Goal: Information Seeking & Learning: Stay updated

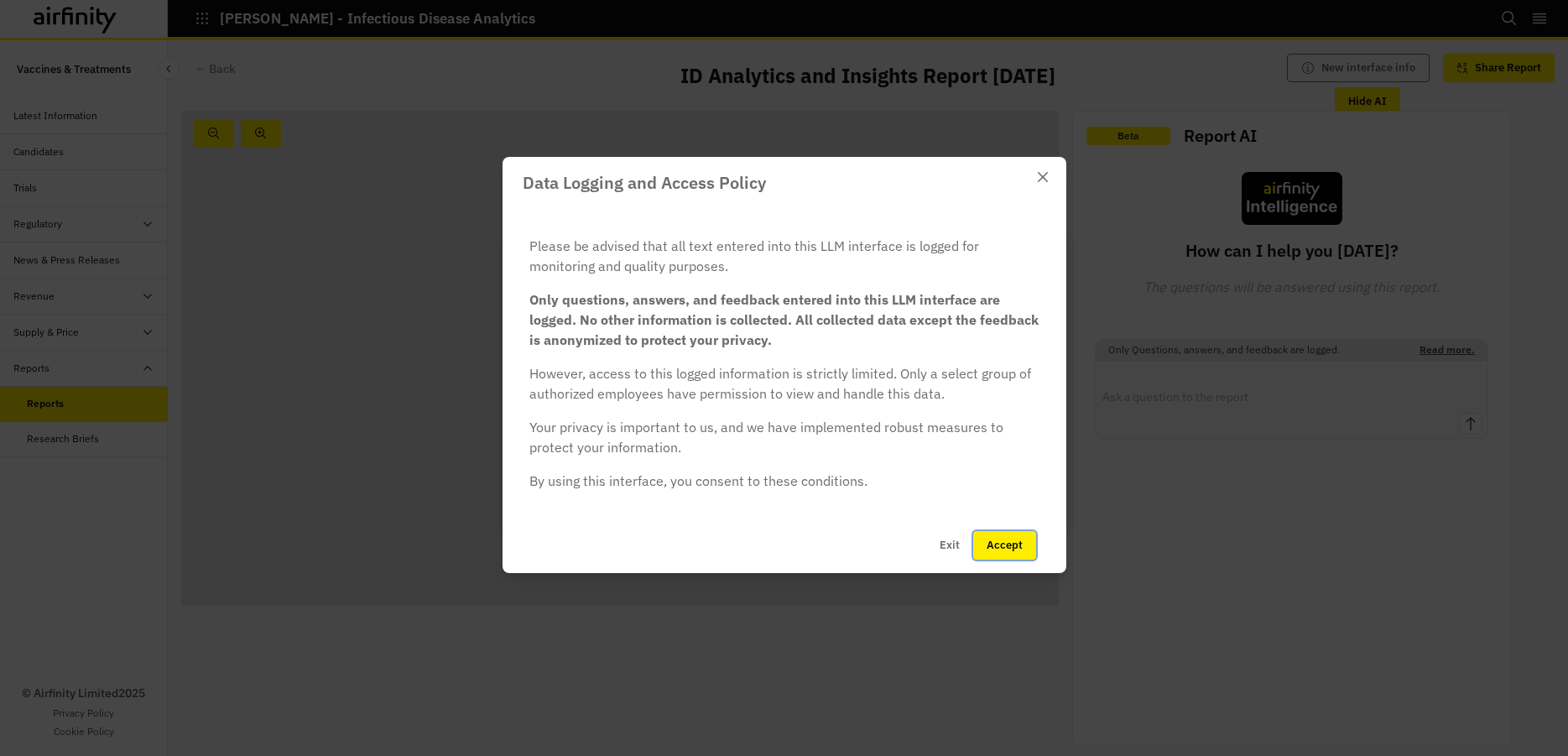
click at [992, 539] on button "Accept" at bounding box center [1004, 545] width 63 height 29
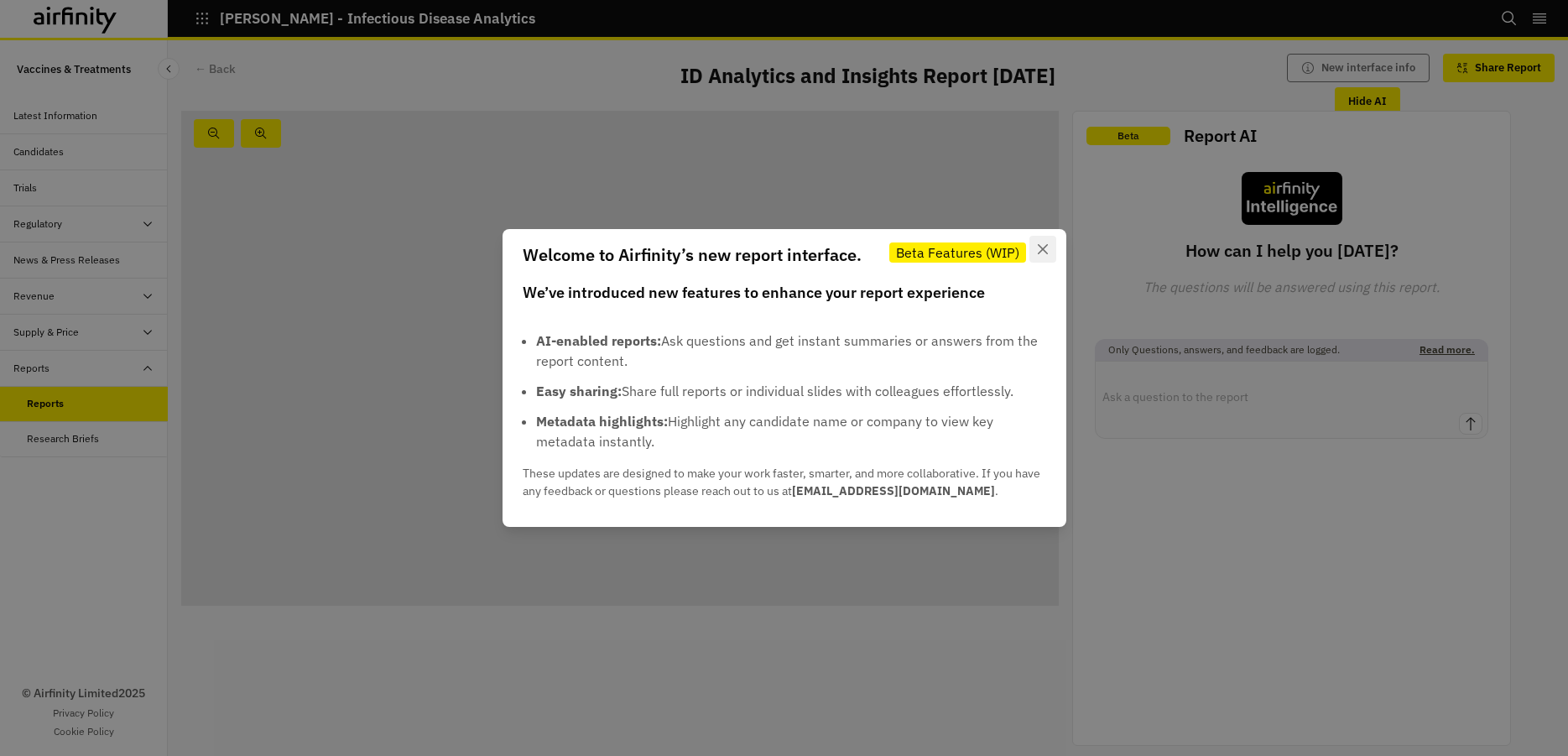
click at [1050, 242] on button "Close" at bounding box center [1042, 249] width 27 height 27
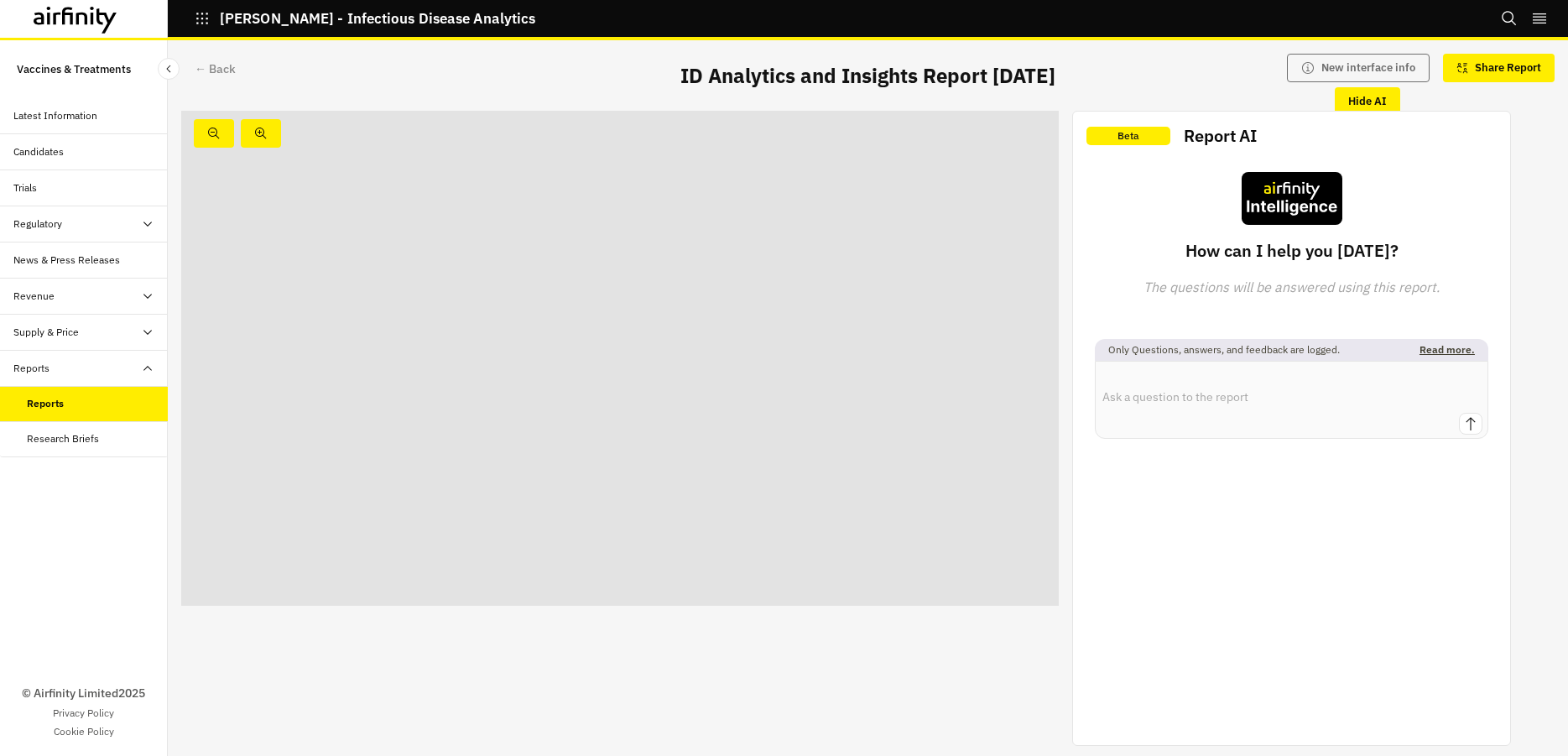
click at [51, 115] on div "Latest Information" at bounding box center [55, 116] width 84 height 15
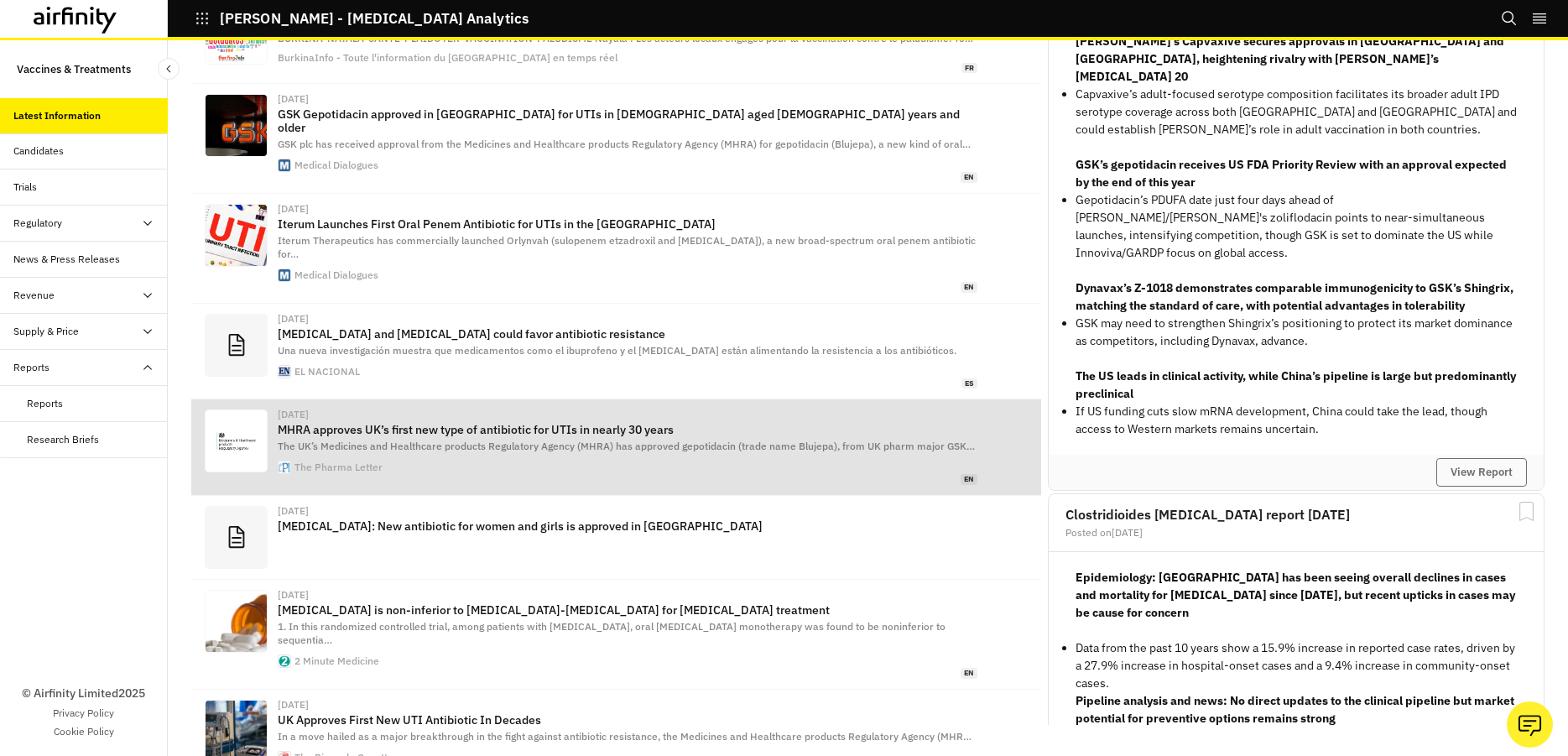
scroll to position [402, 0]
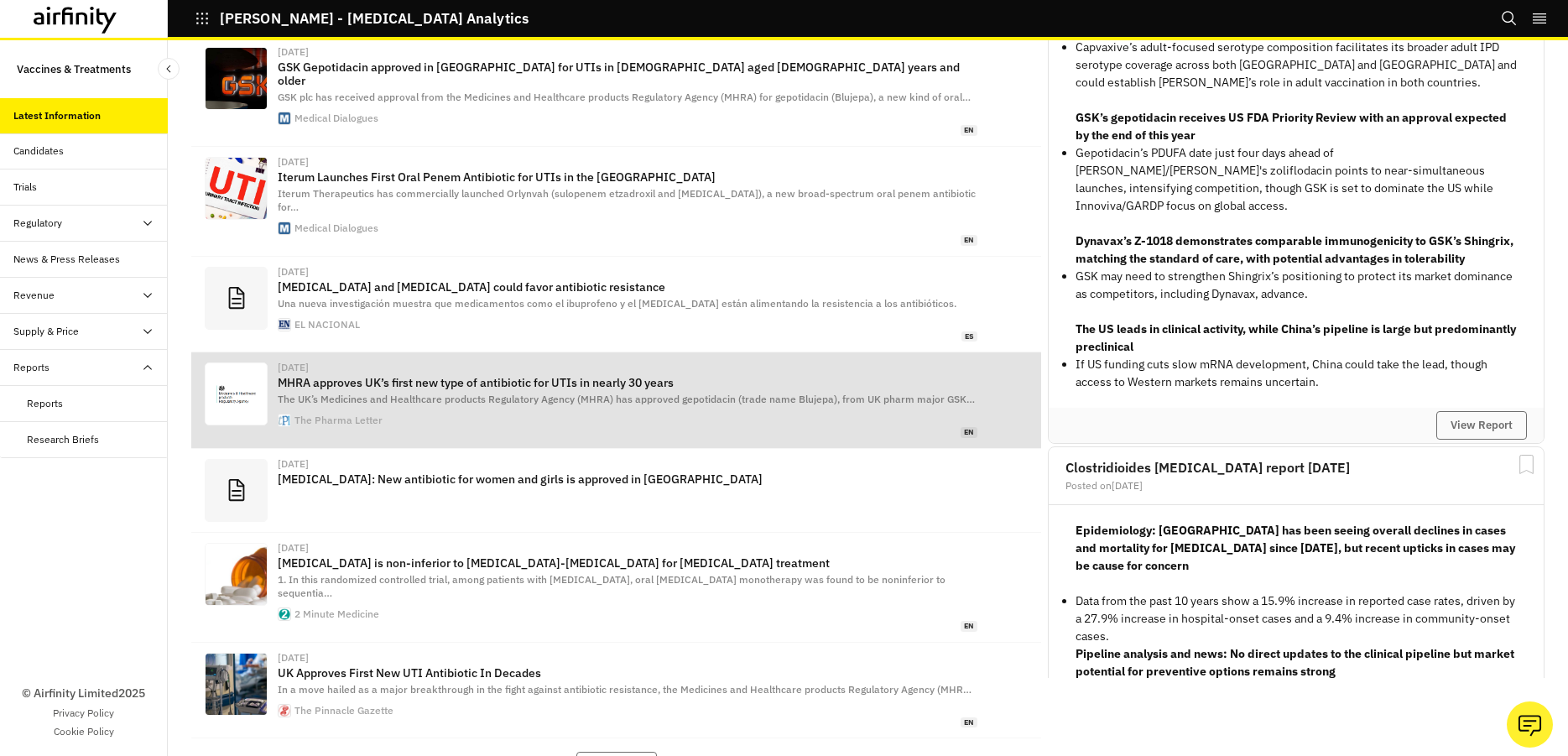
click at [790, 376] on p "MHRA approves UK’s first new type of antibiotic for UTIs in nearly 30 years" at bounding box center [627, 381] width 700 height 13
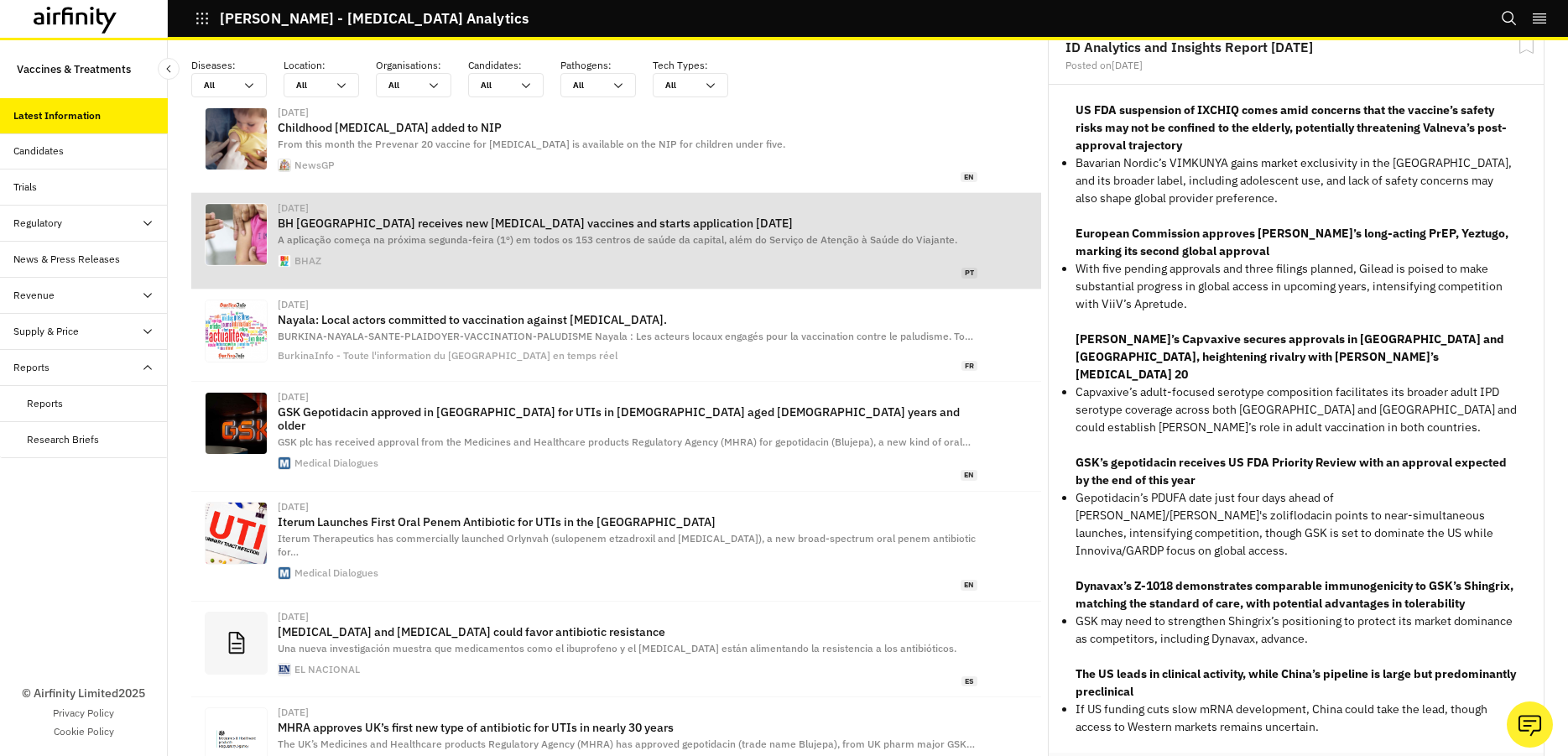
scroll to position [0, 0]
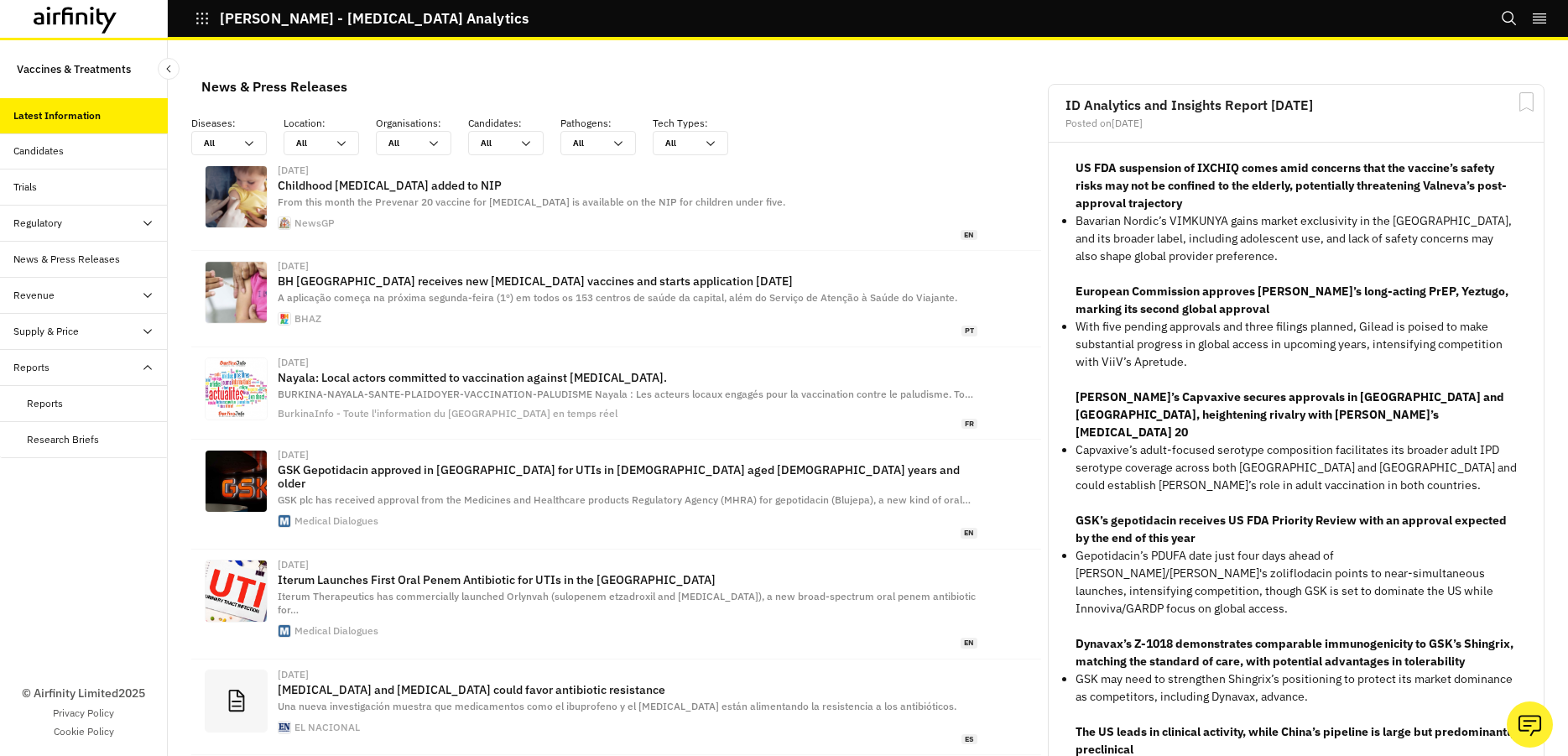
click at [70, 219] on div "Regulatory" at bounding box center [90, 223] width 154 height 15
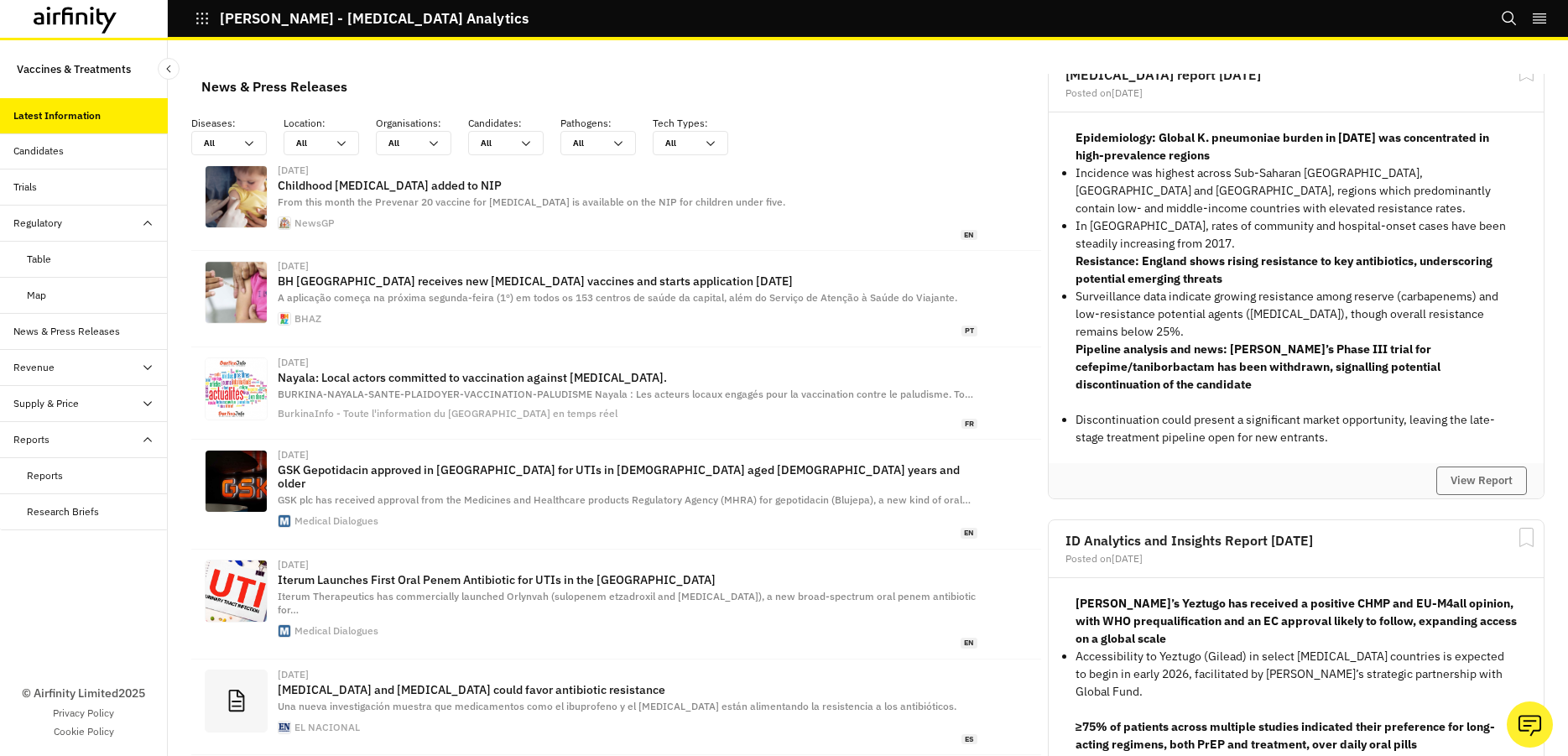
scroll to position [1712, 0]
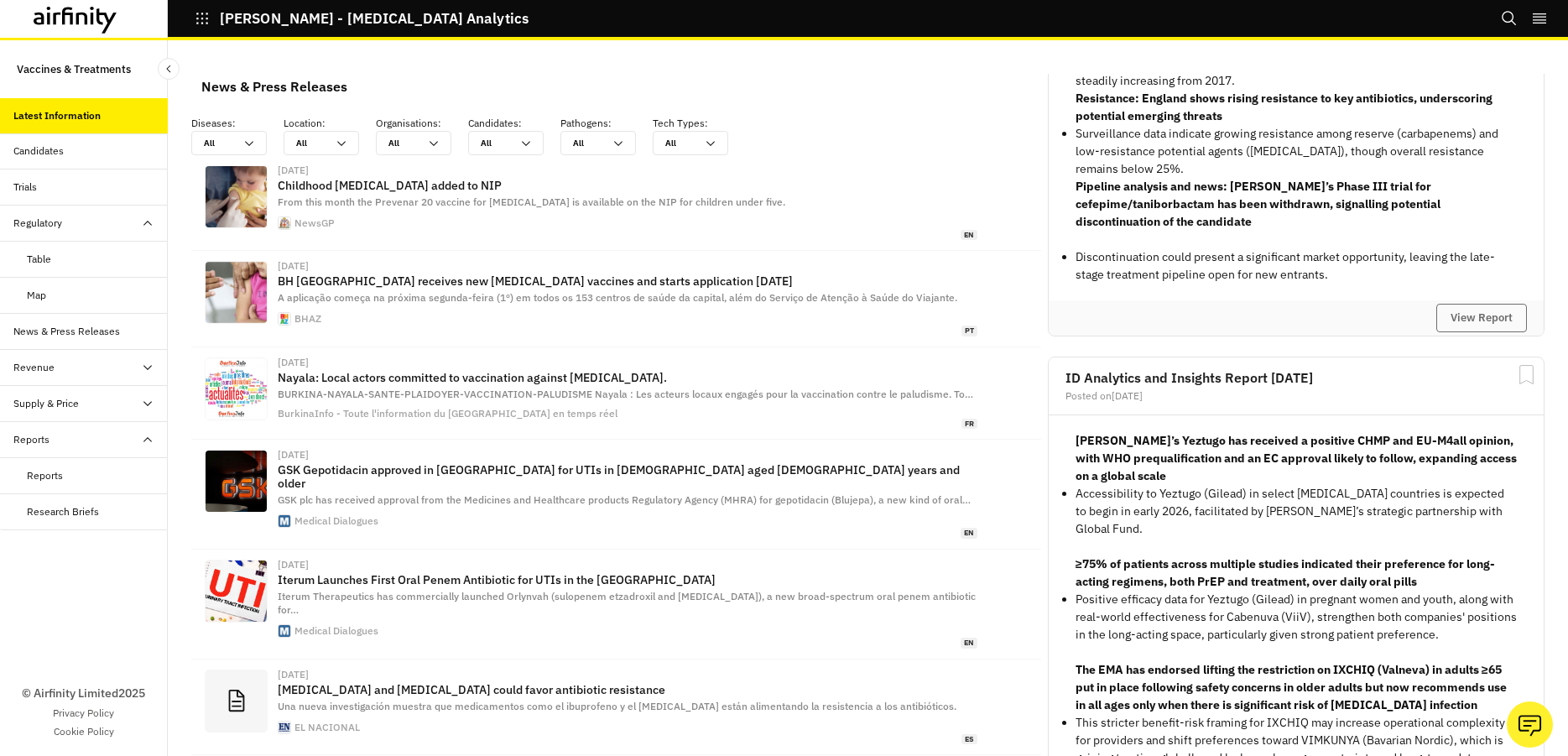
scroll to position [1813, 0]
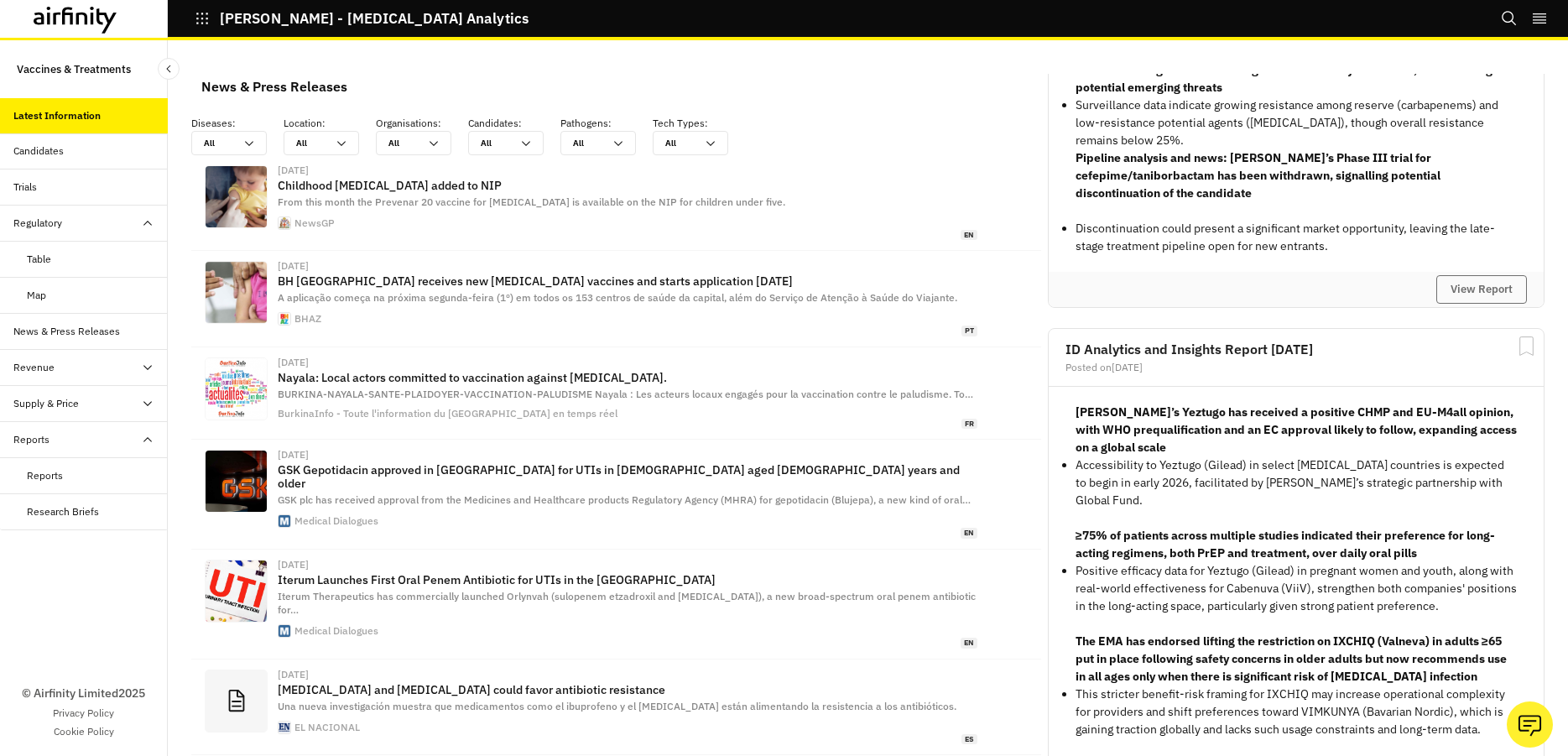
click at [1128, 429] on strong "[PERSON_NAME]’s Yeztugo has received a positive CHMP and EU-M4all opinion, with…" at bounding box center [1295, 429] width 441 height 51
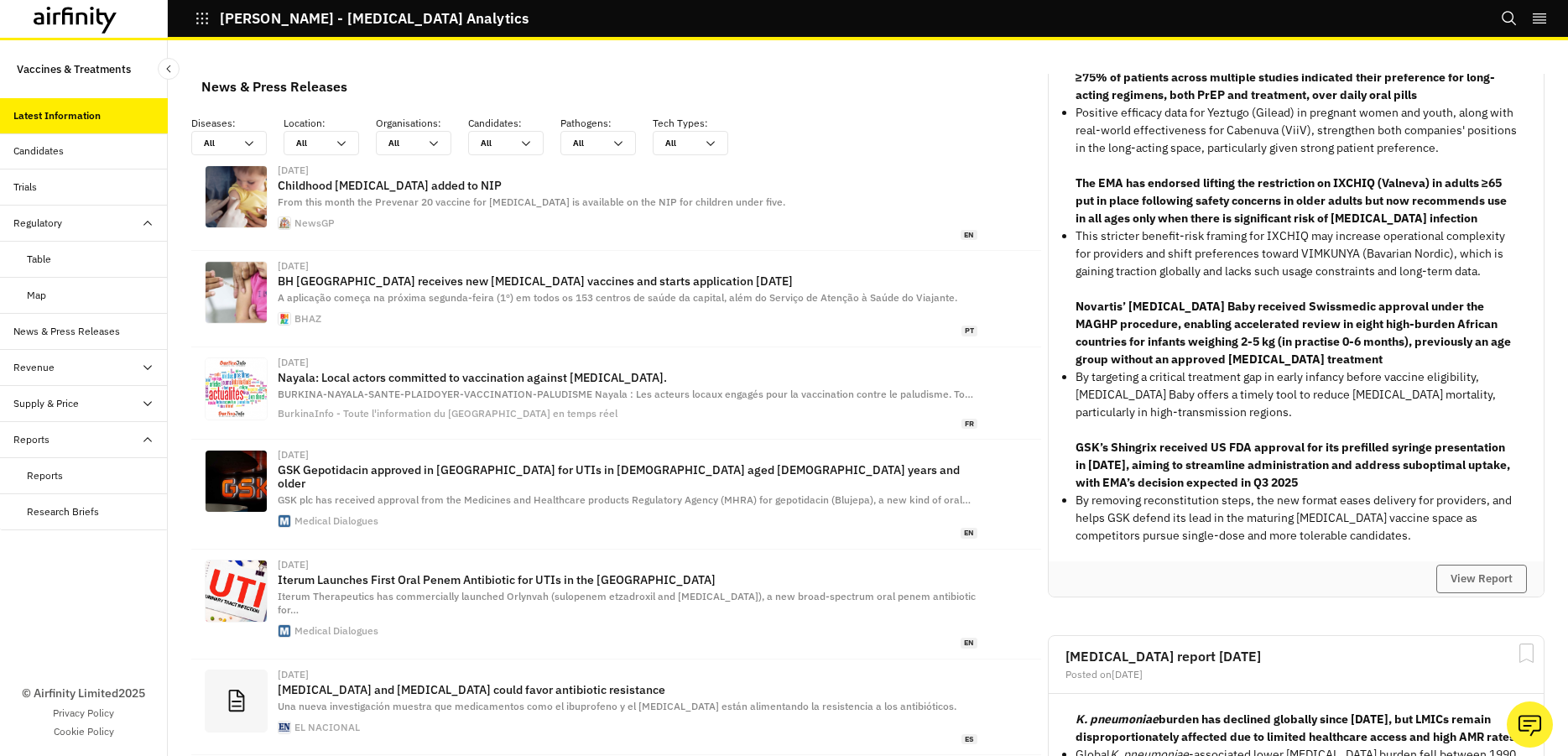
scroll to position [2316, 0]
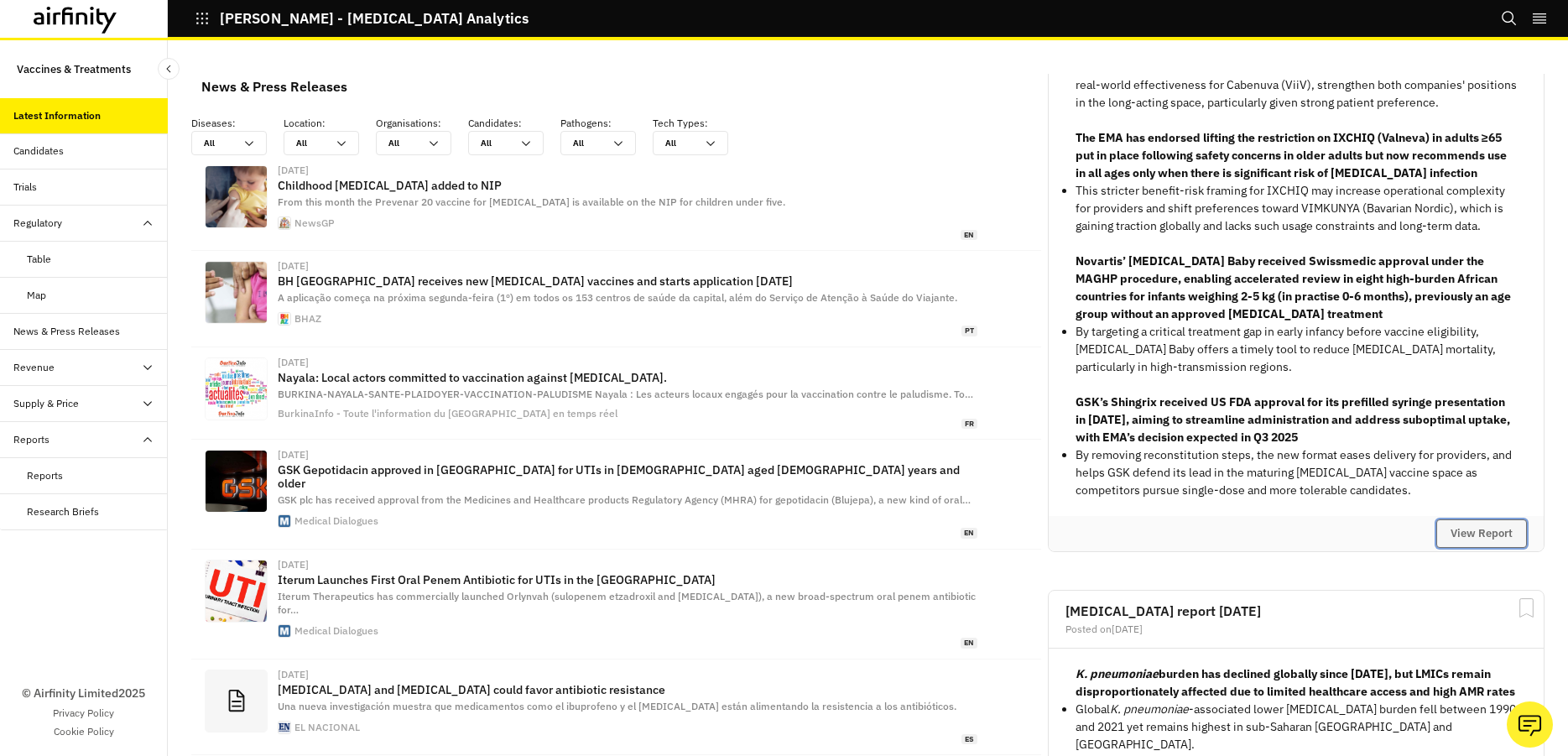
click at [1446, 548] on button "View Report" at bounding box center [1480, 534] width 91 height 29
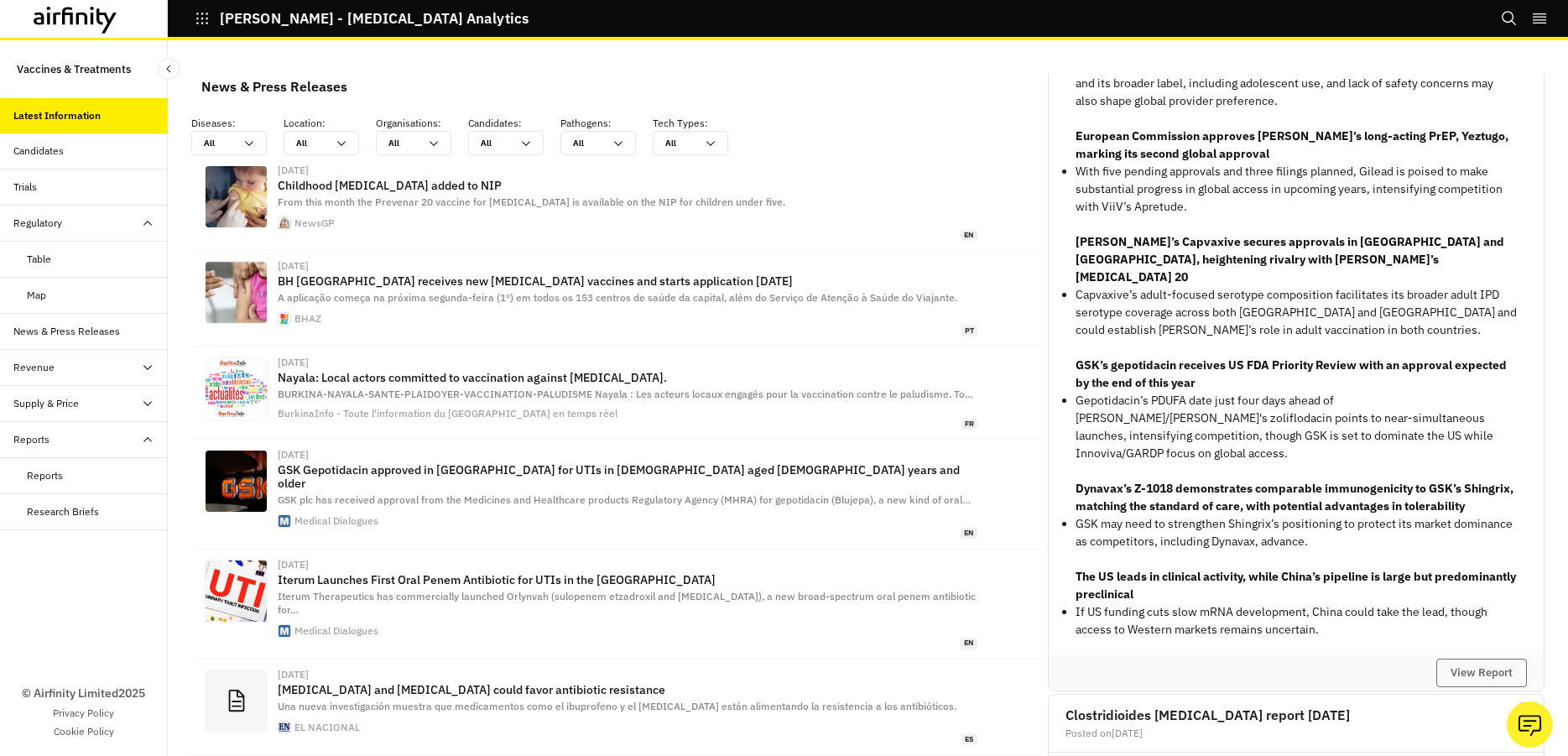
scroll to position [201, 0]
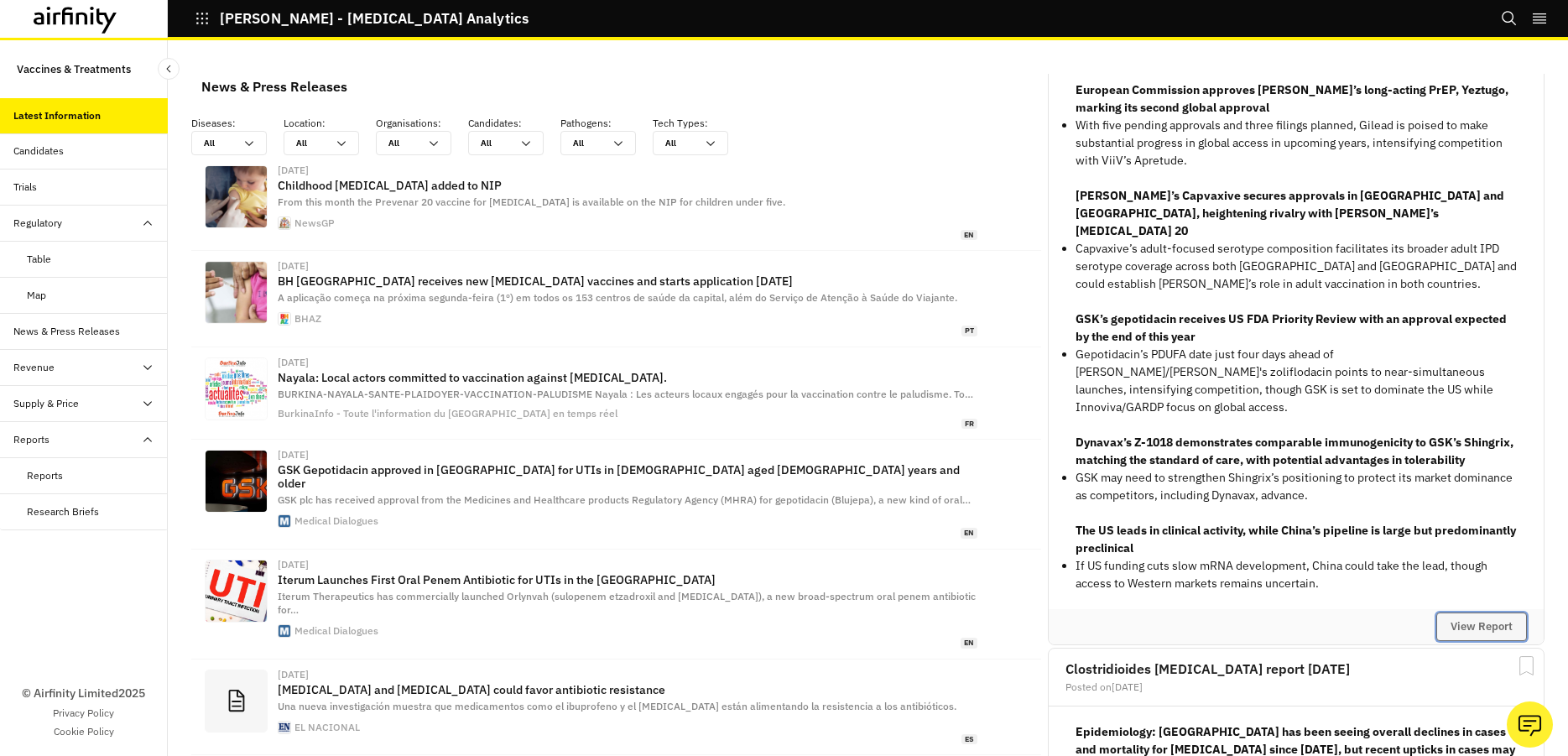
click at [1462, 613] on button "View Report" at bounding box center [1480, 627] width 91 height 29
